Goal: Task Accomplishment & Management: Complete application form

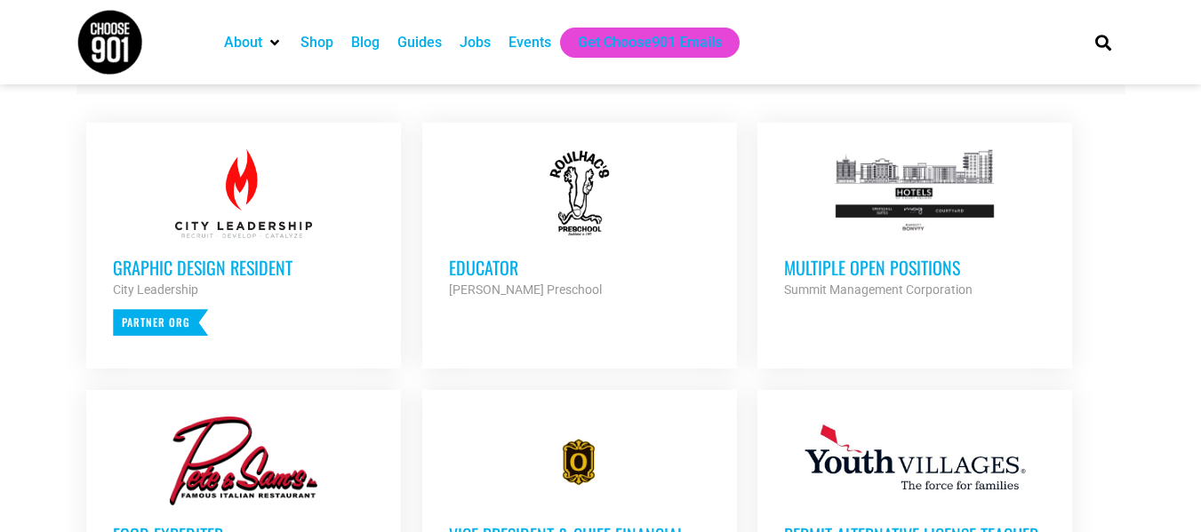
scroll to position [664, 0]
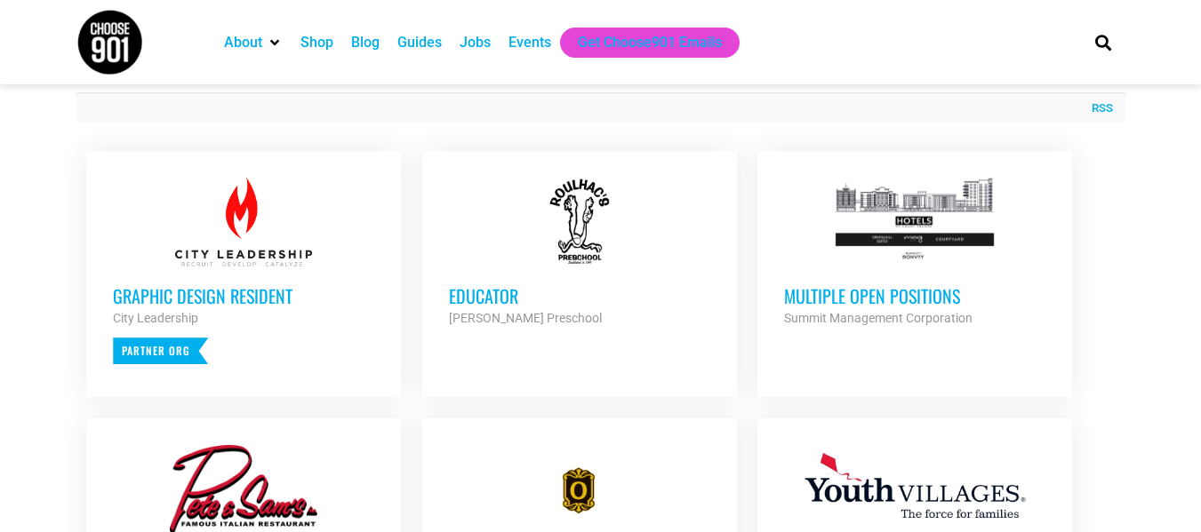
click at [544, 212] on div at bounding box center [579, 222] width 261 height 89
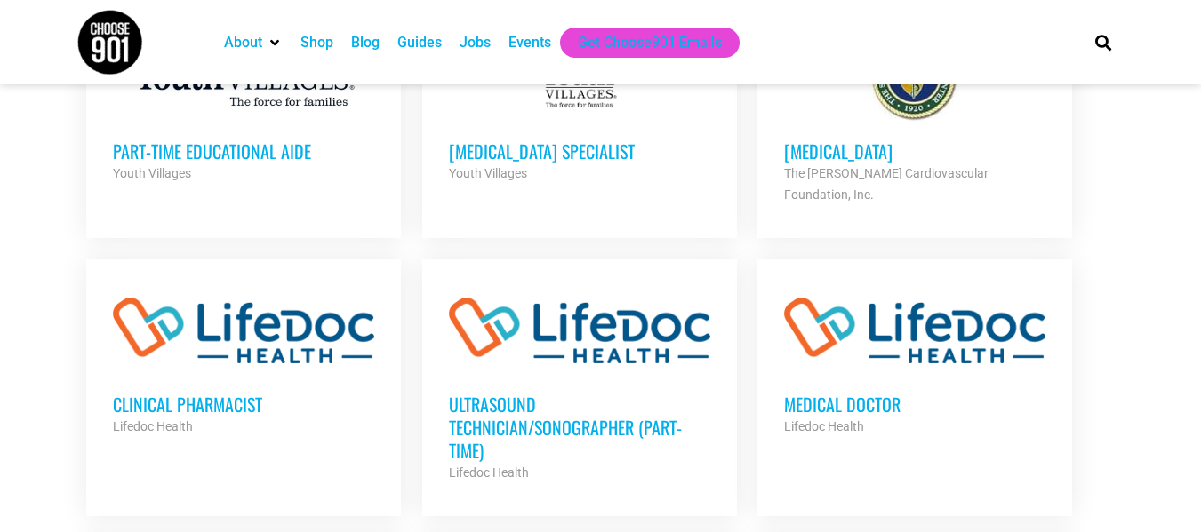
scroll to position [1588, 0]
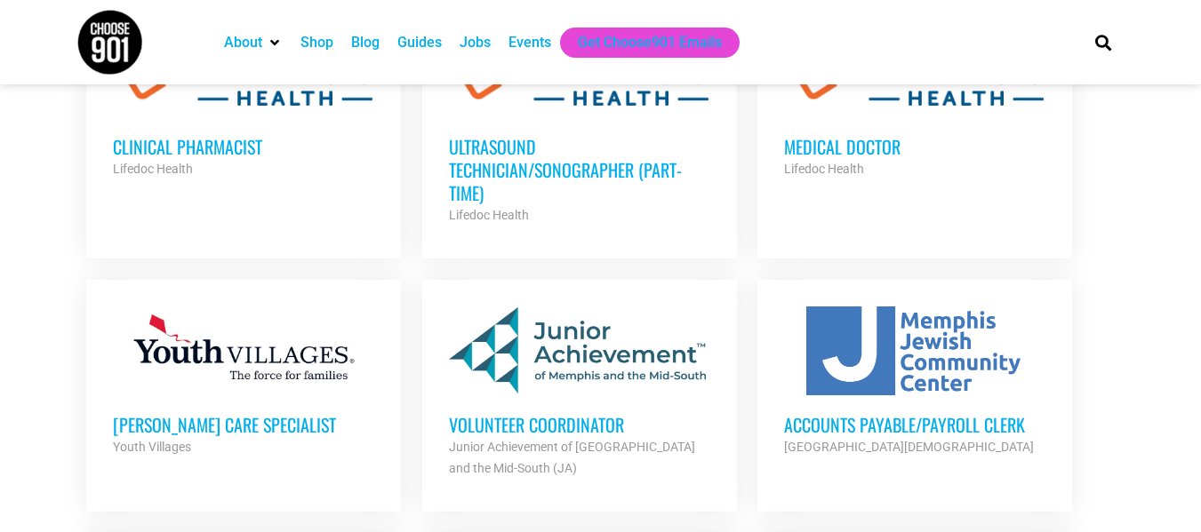
click at [536, 395] on div "Volunteer Coordinator Junior Achievement of Memphis and the Mid-South (JA) Part…" at bounding box center [579, 437] width 261 height 84
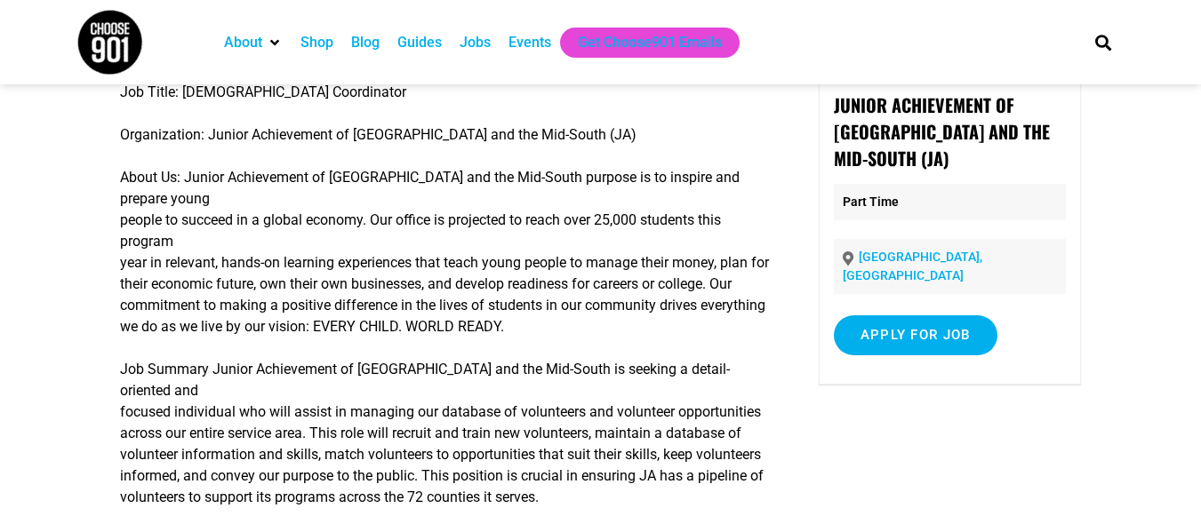
scroll to position [129, 0]
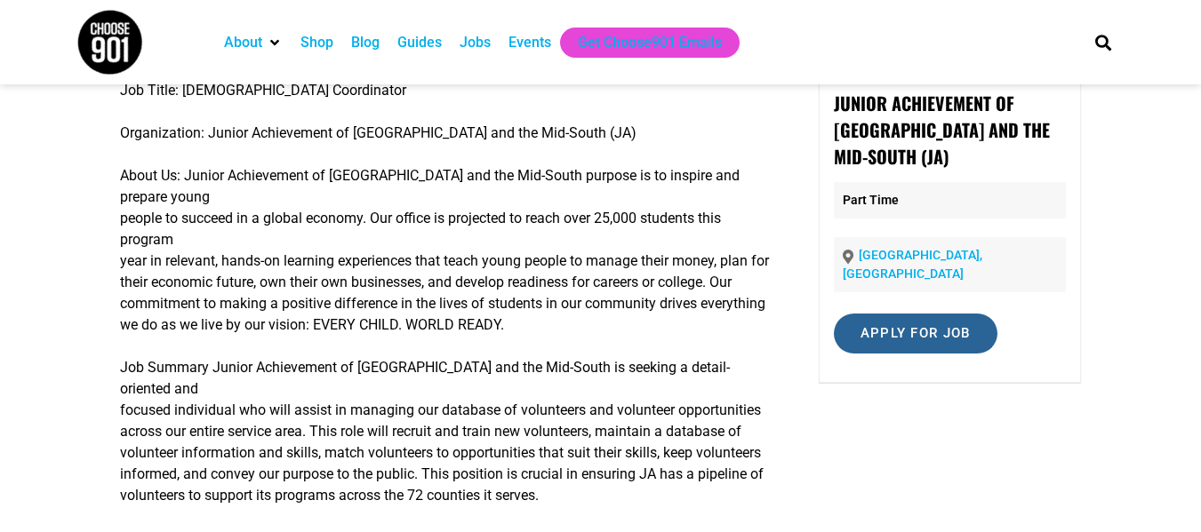
click at [872, 314] on input "Apply for job" at bounding box center [916, 334] width 164 height 40
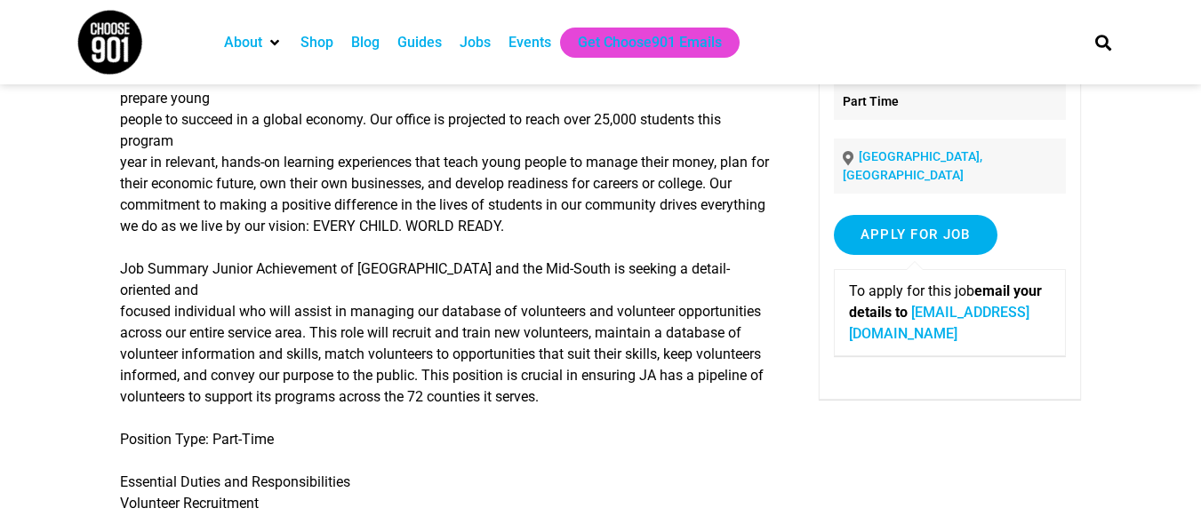
scroll to position [0, 0]
